Goal: Information Seeking & Learning: Check status

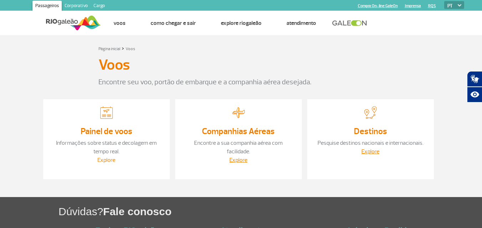
click at [108, 162] on link "Explore" at bounding box center [106, 160] width 18 height 7
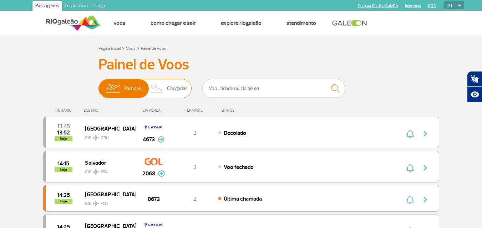
click at [166, 89] on img at bounding box center [156, 88] width 21 height 19
click at [98, 85] on input "Partidas Chegadas" at bounding box center [98, 85] width 0 height 0
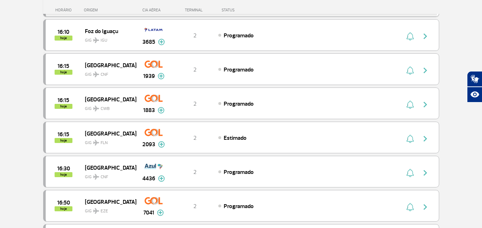
scroll to position [677, 0]
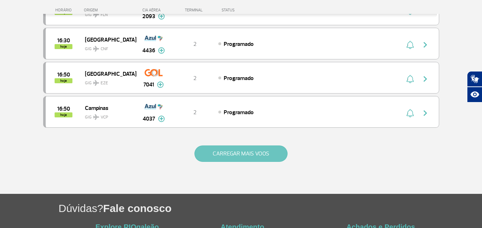
click at [234, 153] on button "CARREGAR MAIS VOOS" at bounding box center [240, 154] width 93 height 16
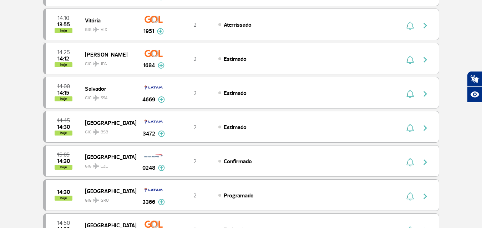
scroll to position [0, 0]
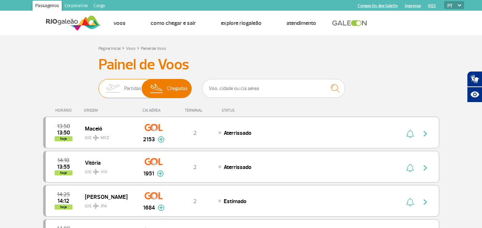
click at [120, 91] on img at bounding box center [113, 88] width 22 height 19
click at [98, 85] on input "Partidas Chegadas" at bounding box center [98, 85] width 0 height 0
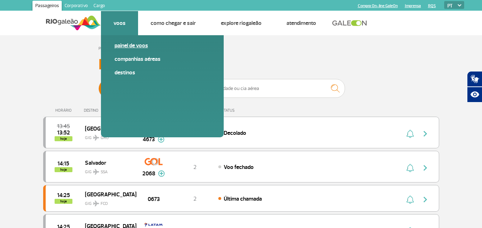
click at [132, 46] on link "Painel de voos" at bounding box center [162, 46] width 96 height 8
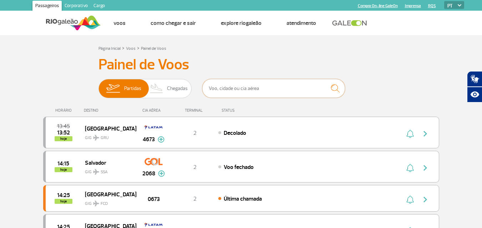
click at [218, 90] on input "text" at bounding box center [273, 88] width 143 height 19
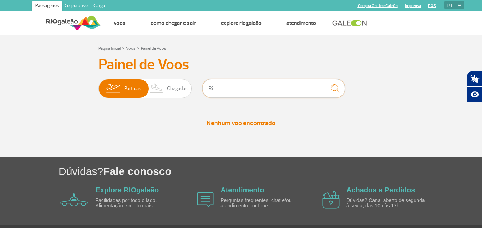
type input "R"
type input "[GEOGRAPHIC_DATA]"
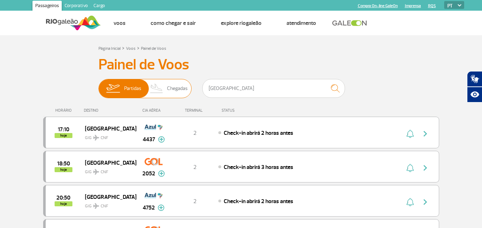
click at [177, 94] on span "Chegadas" at bounding box center [177, 88] width 21 height 19
click at [98, 85] on input "Partidas Chegadas" at bounding box center [98, 85] width 0 height 0
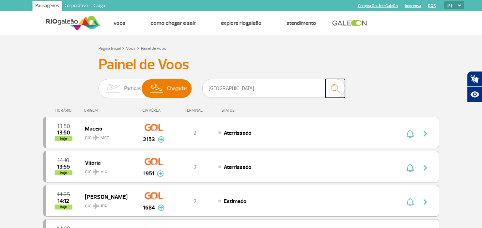
click at [335, 86] on img "submit" at bounding box center [334, 88] width 15 height 15
click at [336, 85] on img "submit" at bounding box center [334, 88] width 15 height 15
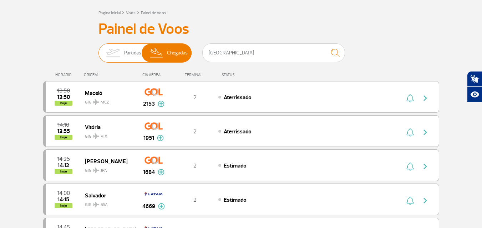
click at [125, 50] on span "Partidas" at bounding box center [132, 53] width 17 height 19
click at [98, 50] on input "Partidas Chegadas" at bounding box center [98, 50] width 0 height 0
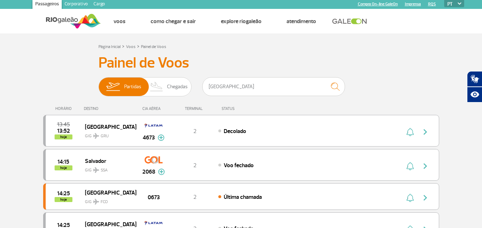
scroll to position [0, 0]
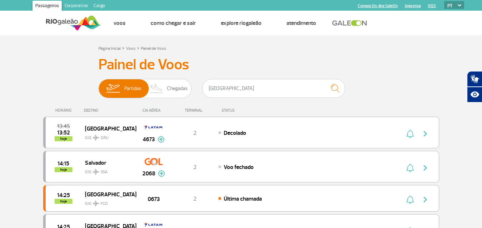
click at [61, 21] on img at bounding box center [73, 22] width 55 height 17
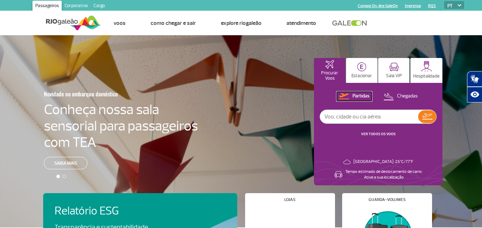
click at [365, 97] on p "Partidas" at bounding box center [360, 96] width 17 height 7
click at [375, 135] on link "VER TODOS OS VOOS" at bounding box center [378, 134] width 35 height 5
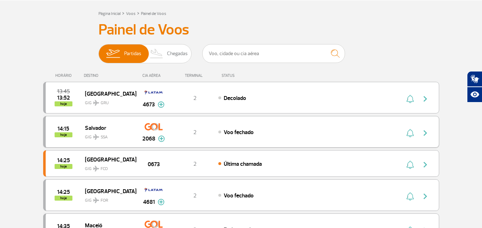
scroll to position [36, 0]
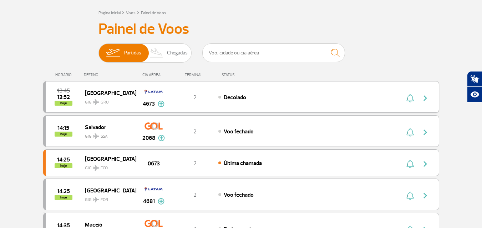
click at [161, 104] on img at bounding box center [161, 104] width 7 height 6
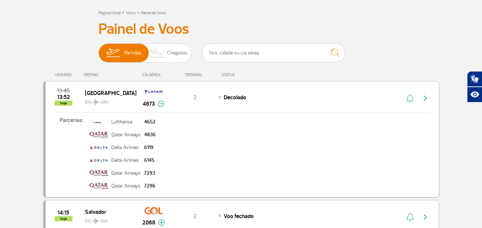
click at [424, 97] on img "button" at bounding box center [425, 98] width 9 height 9
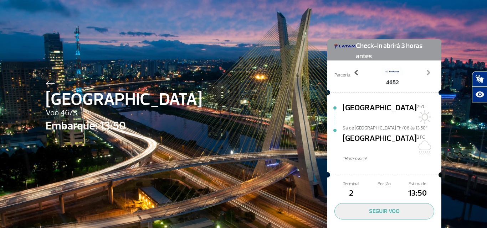
click at [353, 72] on span at bounding box center [356, 72] width 7 height 7
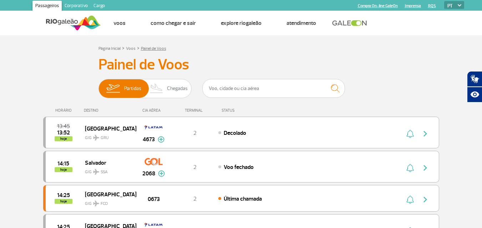
click at [157, 48] on link "Painel de Voos" at bounding box center [153, 48] width 25 height 5
click at [173, 91] on span "Chegadas" at bounding box center [177, 88] width 21 height 19
click at [98, 85] on input "Partidas Chegadas" at bounding box center [98, 85] width 0 height 0
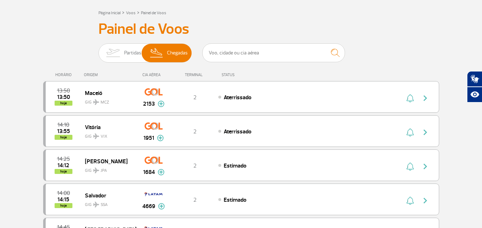
scroll to position [71, 0]
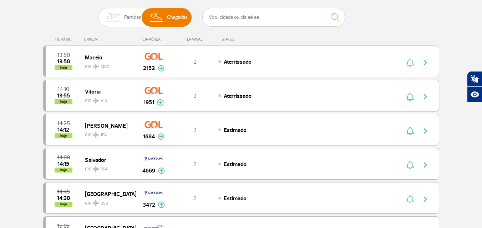
click at [424, 97] on img "button" at bounding box center [425, 97] width 9 height 9
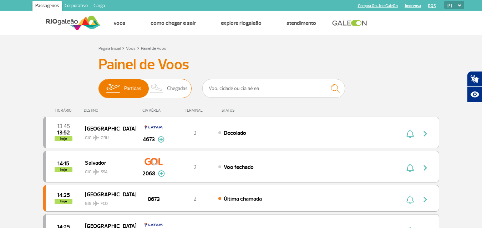
click at [167, 88] on span "Chegadas" at bounding box center [177, 88] width 21 height 19
click at [98, 85] on input "Partidas Chegadas" at bounding box center [98, 85] width 0 height 0
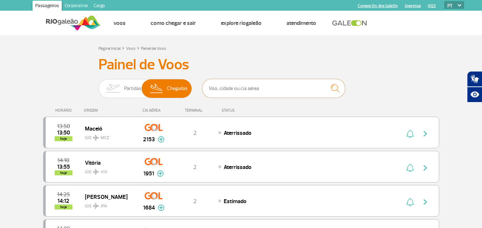
click at [223, 90] on input "text" at bounding box center [273, 88] width 143 height 19
type input "[GEOGRAPHIC_DATA]"
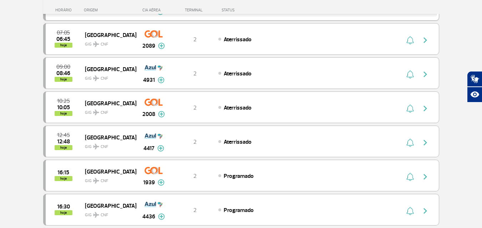
scroll to position [143, 0]
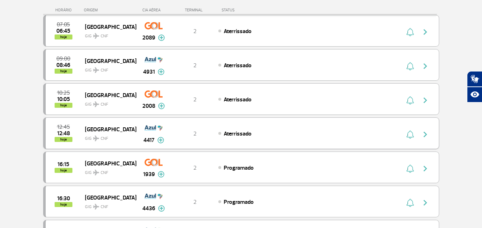
click at [162, 140] on img at bounding box center [160, 140] width 7 height 6
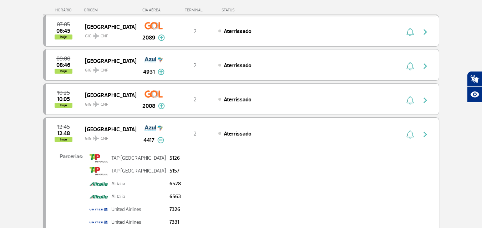
scroll to position [178, 0]
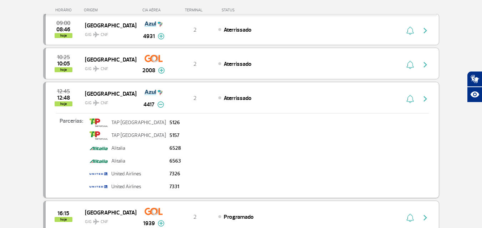
click at [426, 98] on img "button" at bounding box center [425, 99] width 9 height 9
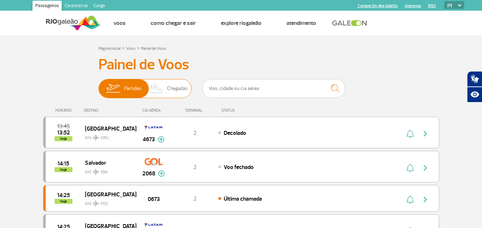
click at [176, 88] on span "Chegadas" at bounding box center [177, 88] width 21 height 19
click at [98, 85] on input "Partidas Chegadas" at bounding box center [98, 85] width 0 height 0
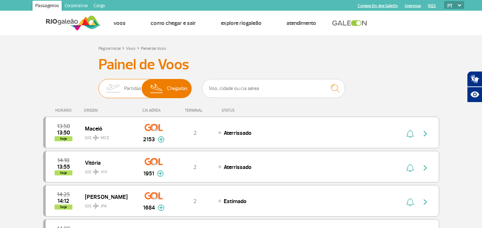
click at [128, 91] on span "Partidas" at bounding box center [132, 88] width 17 height 19
click at [98, 85] on input "Partidas Chegadas" at bounding box center [98, 85] width 0 height 0
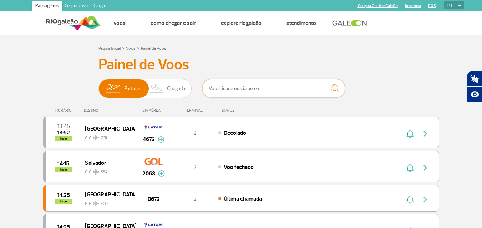
click at [219, 88] on input "text" at bounding box center [273, 88] width 143 height 19
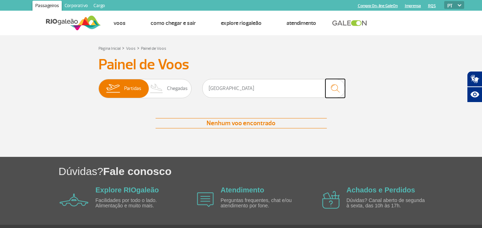
click at [335, 88] on img "submit" at bounding box center [334, 88] width 15 height 15
click at [210, 88] on input "[GEOGRAPHIC_DATA]" at bounding box center [273, 88] width 143 height 19
type input "[GEOGRAPHIC_DATA]"
click at [182, 93] on span "Chegadas" at bounding box center [177, 88] width 21 height 19
click at [98, 85] on input "Partidas Chegadas" at bounding box center [98, 85] width 0 height 0
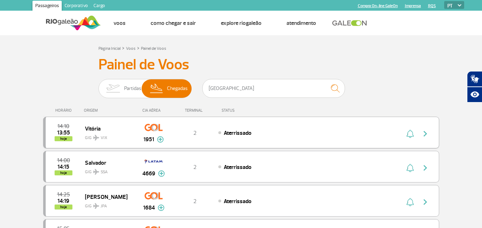
click at [425, 132] on img "button" at bounding box center [425, 134] width 9 height 9
